Goal: Transaction & Acquisition: Purchase product/service

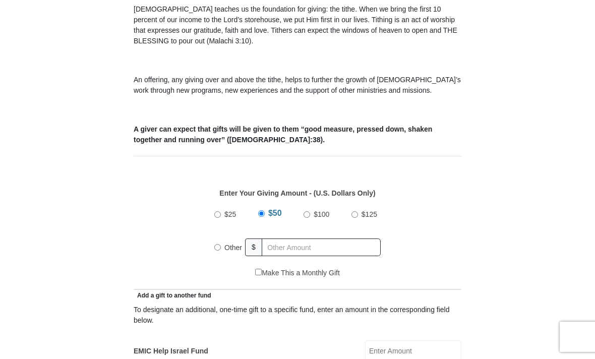
scroll to position [314, 0]
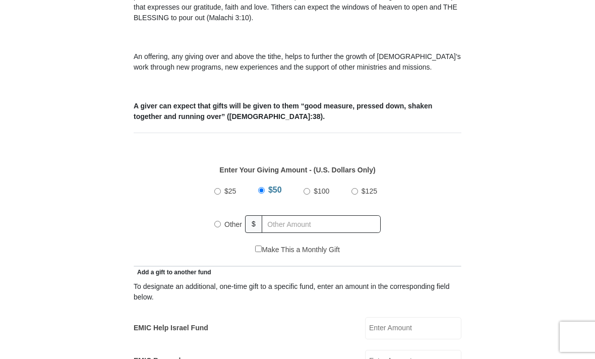
click at [220, 226] on input "Other" at bounding box center [217, 224] width 7 height 7
radio input "true"
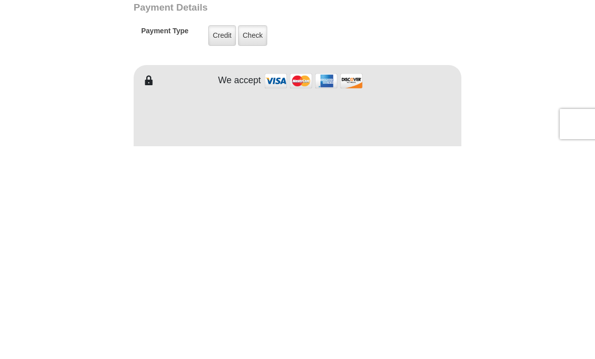
scroll to position [607, 0]
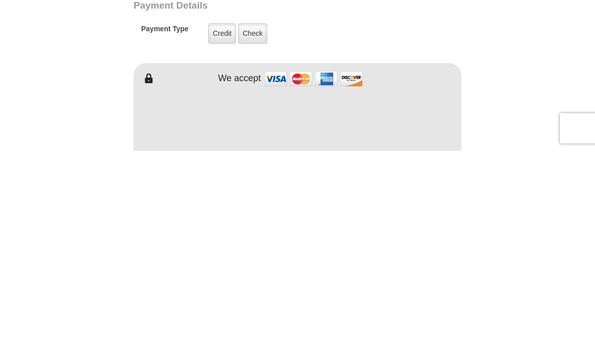
type input "250"
click at [253, 232] on label "Check" at bounding box center [252, 242] width 29 height 21
click at [0, 0] on input "Check" at bounding box center [0, 0] width 0 height 0
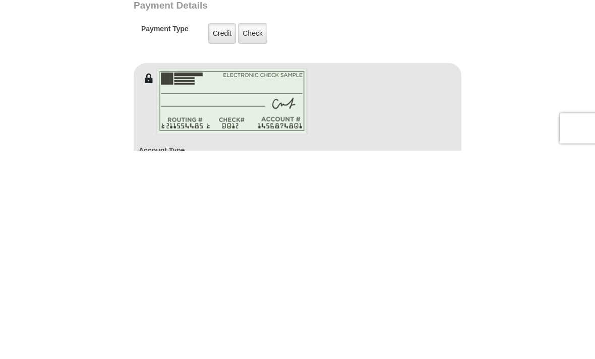
scroll to position [816, 0]
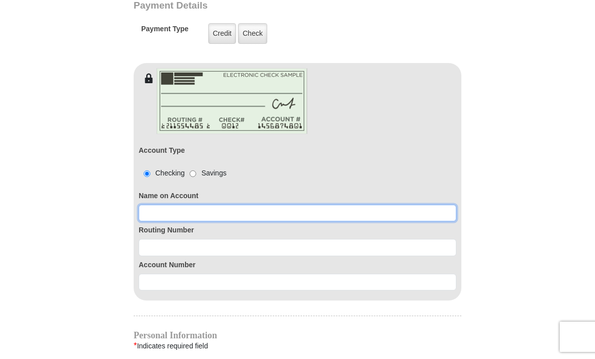
click at [240, 215] on input at bounding box center [298, 213] width 318 height 17
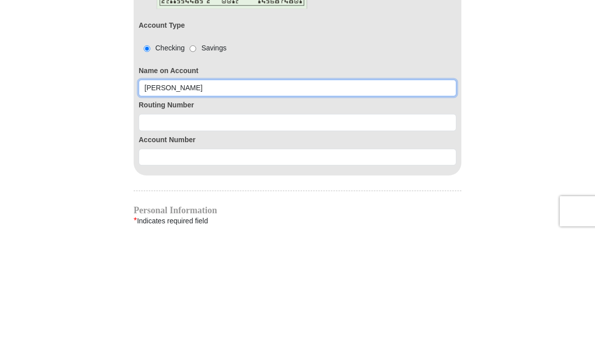
type input "[PERSON_NAME]"
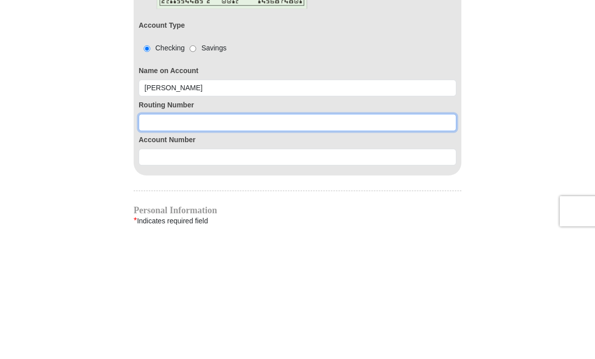
click at [255, 240] on input at bounding box center [298, 248] width 318 height 17
type input "324173626"
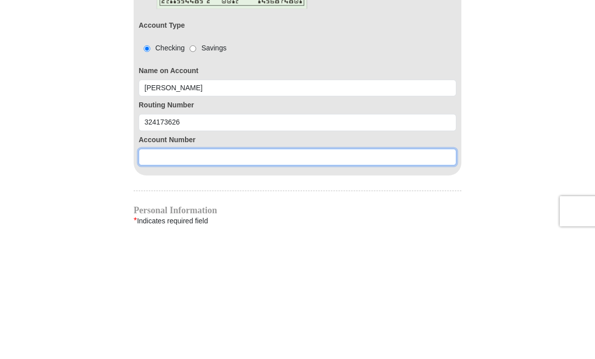
click at [227, 274] on input at bounding box center [298, 282] width 318 height 17
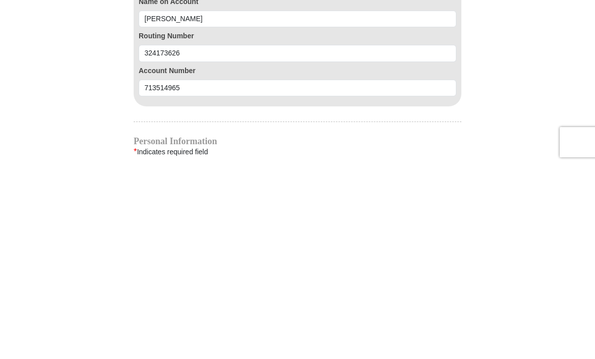
scroll to position [1011, 0]
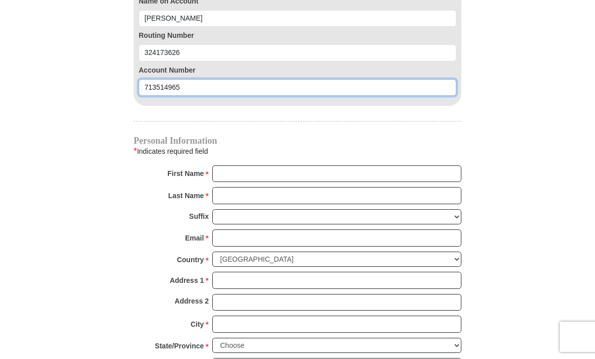
type input "713514965"
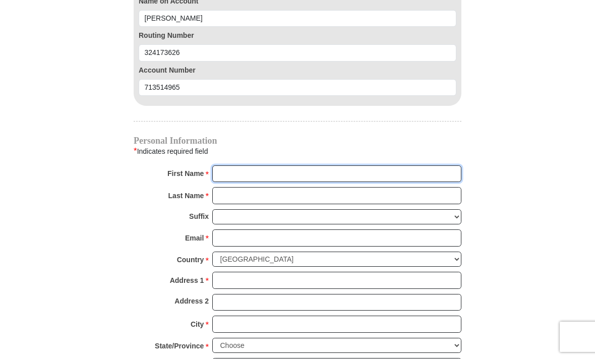
click at [338, 183] on input "First Name *" at bounding box center [336, 173] width 249 height 17
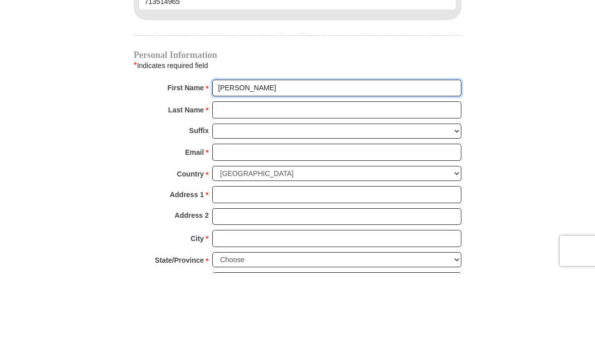
type input "[PERSON_NAME]"
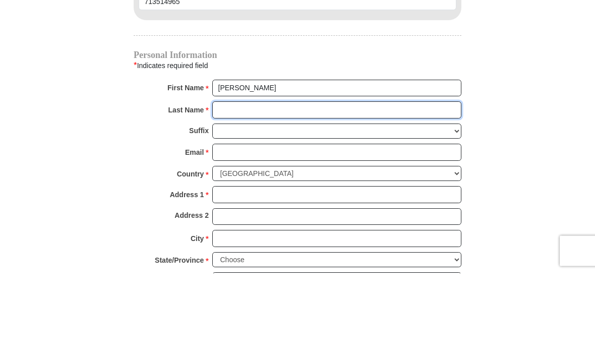
click at [277, 188] on input "Last Name *" at bounding box center [336, 196] width 249 height 17
type input "Mc"
type input "[PERSON_NAME]"
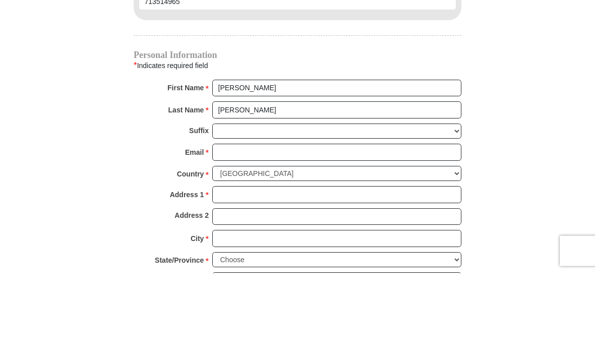
scroll to position [1097, 0]
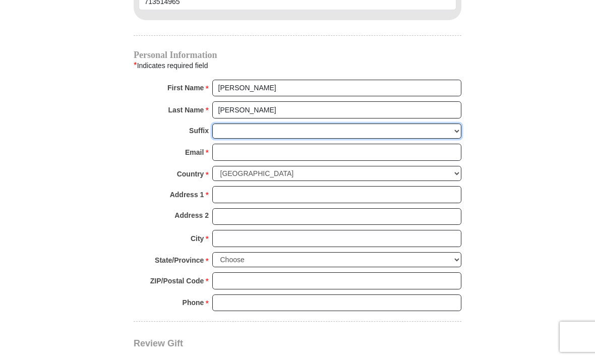
click at [391, 135] on select "[PERSON_NAME] I II III IV V VI" at bounding box center [336, 132] width 249 height 16
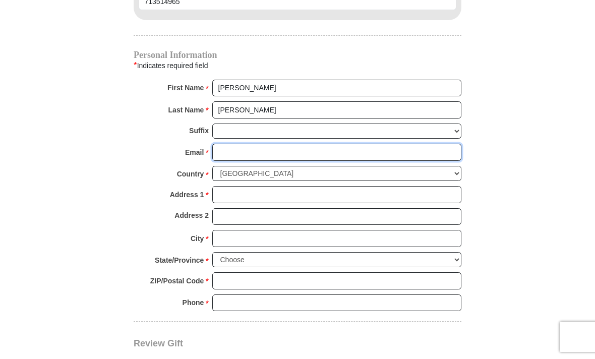
click at [275, 154] on input "Email *" at bounding box center [336, 152] width 249 height 17
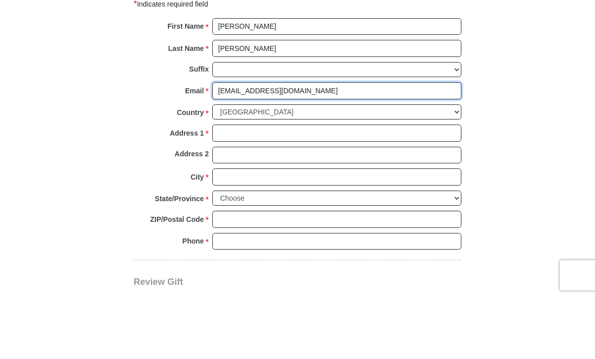
type input "[EMAIL_ADDRESS][DOMAIN_NAME]"
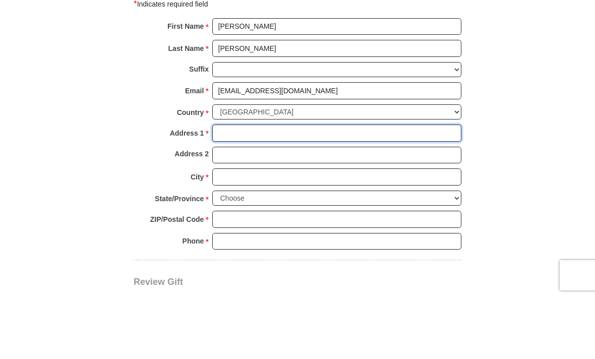
click at [272, 186] on input "Address 1 *" at bounding box center [336, 194] width 249 height 17
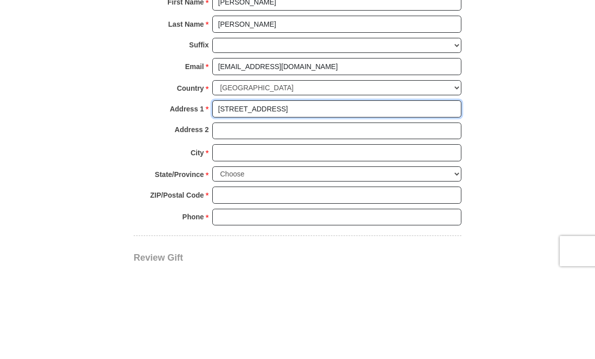
type input "[STREET_ADDRESS]"
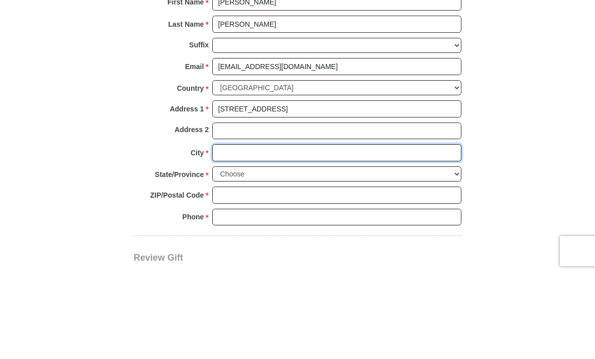
click at [405, 230] on input "City *" at bounding box center [336, 238] width 249 height 17
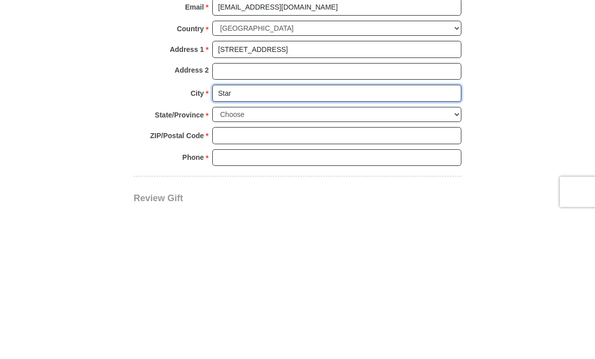
type input "Star"
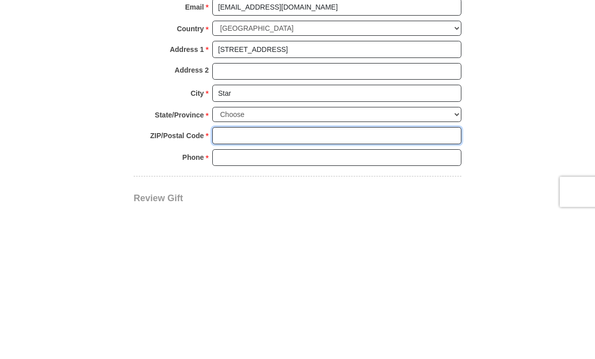
click at [300, 272] on input "ZIP/Postal Code *" at bounding box center [336, 280] width 249 height 17
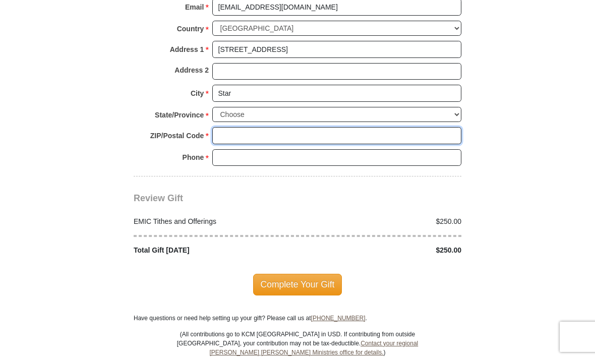
scroll to position [1242, 0]
type input "83669"
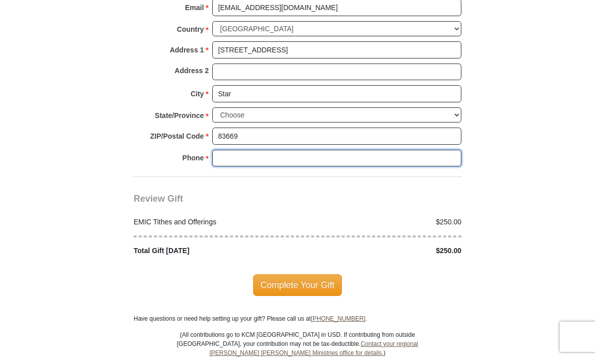
click at [312, 156] on input "Phone * *" at bounding box center [336, 158] width 249 height 17
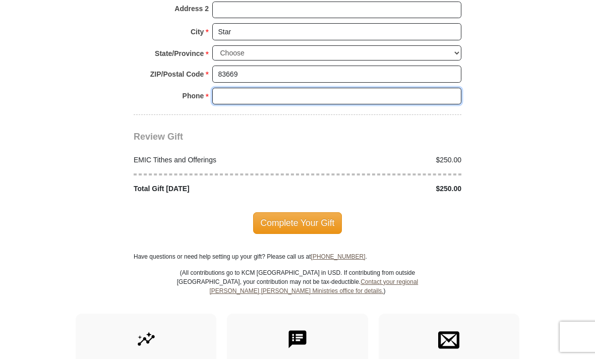
scroll to position [1303, 0]
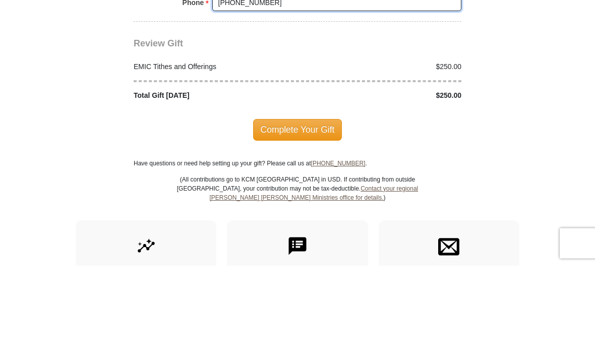
type input "[PHONE_NUMBER]"
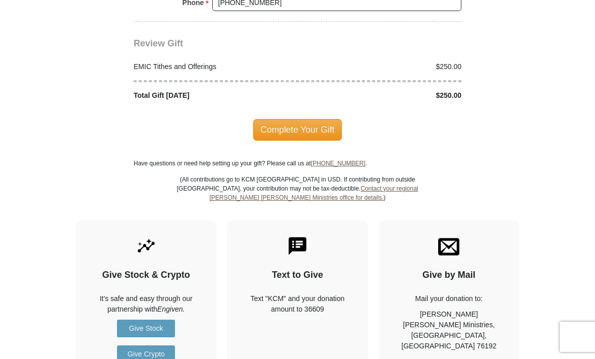
click at [312, 127] on span "Complete Your Gift" at bounding box center [297, 129] width 89 height 21
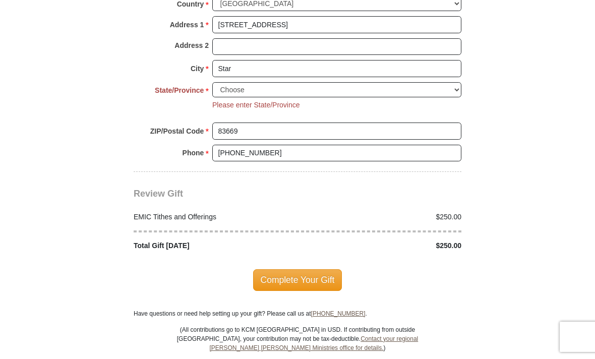
scroll to position [1265, 0]
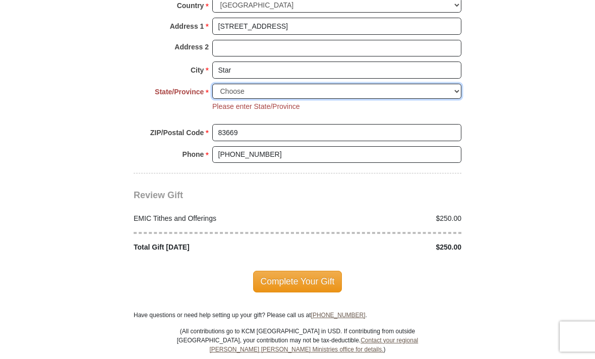
click at [460, 84] on select "Choose [US_STATE] [US_STATE] [US_STATE] [US_STATE] [US_STATE] Armed Forces Amer…" at bounding box center [336, 92] width 249 height 16
select select "ID"
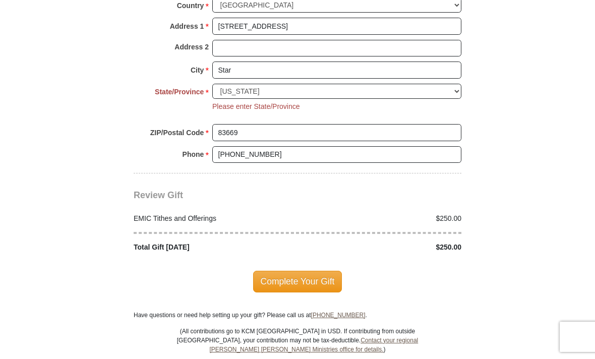
click at [322, 281] on span "Complete Your Gift" at bounding box center [297, 281] width 89 height 21
